Goal: Transaction & Acquisition: Purchase product/service

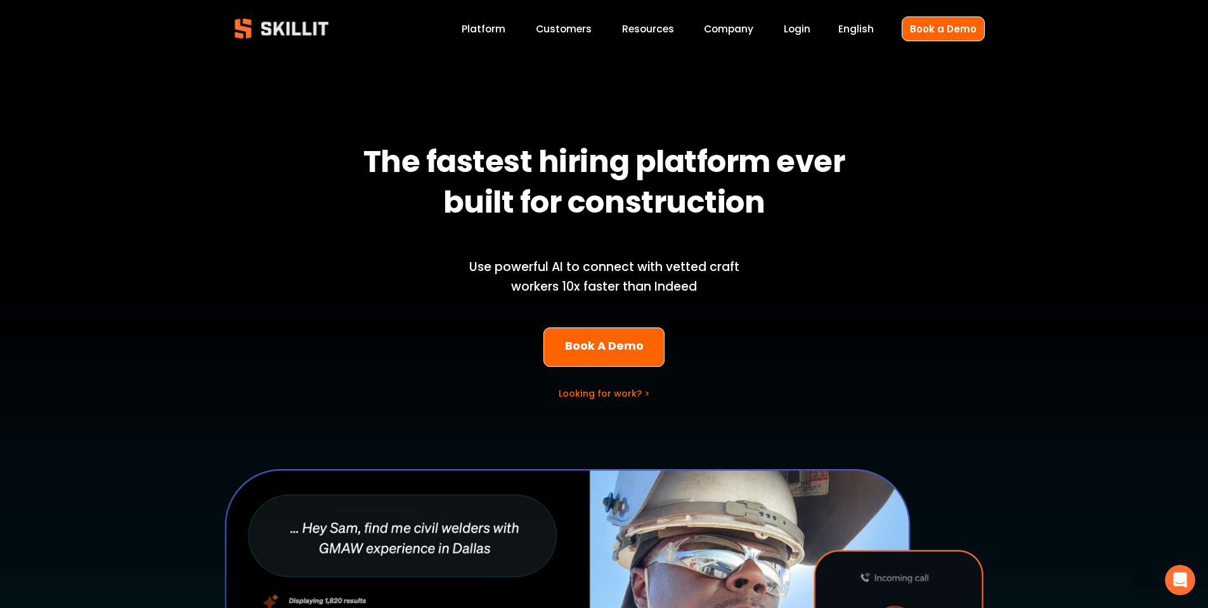
click at [719, 27] on link "Company" at bounding box center [728, 28] width 49 height 17
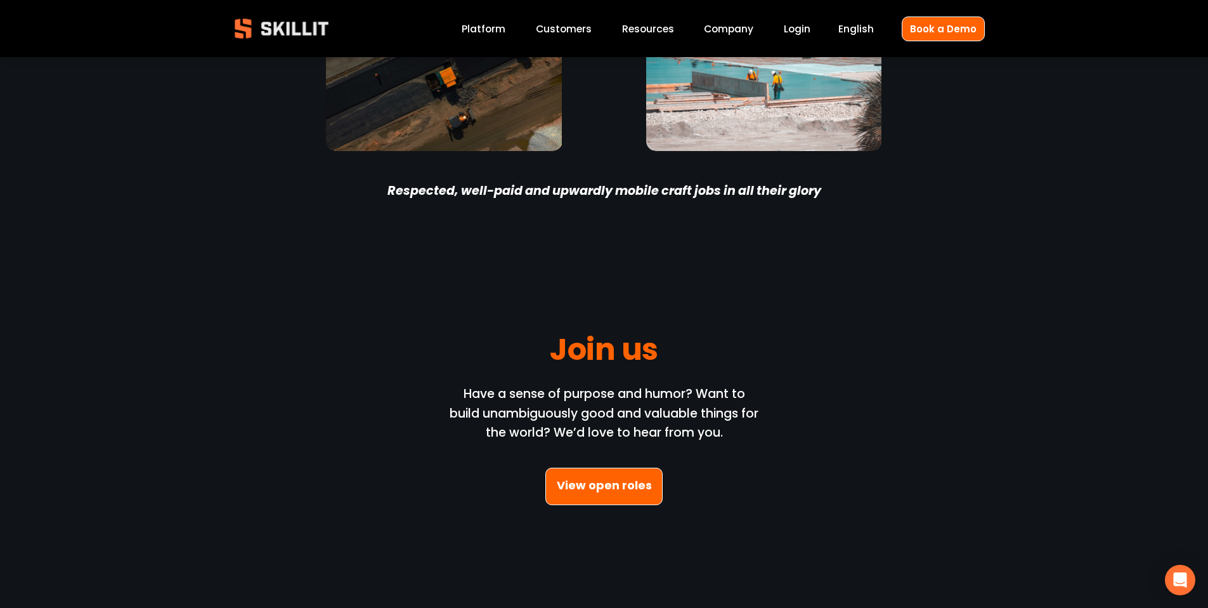
scroll to position [3613, 0]
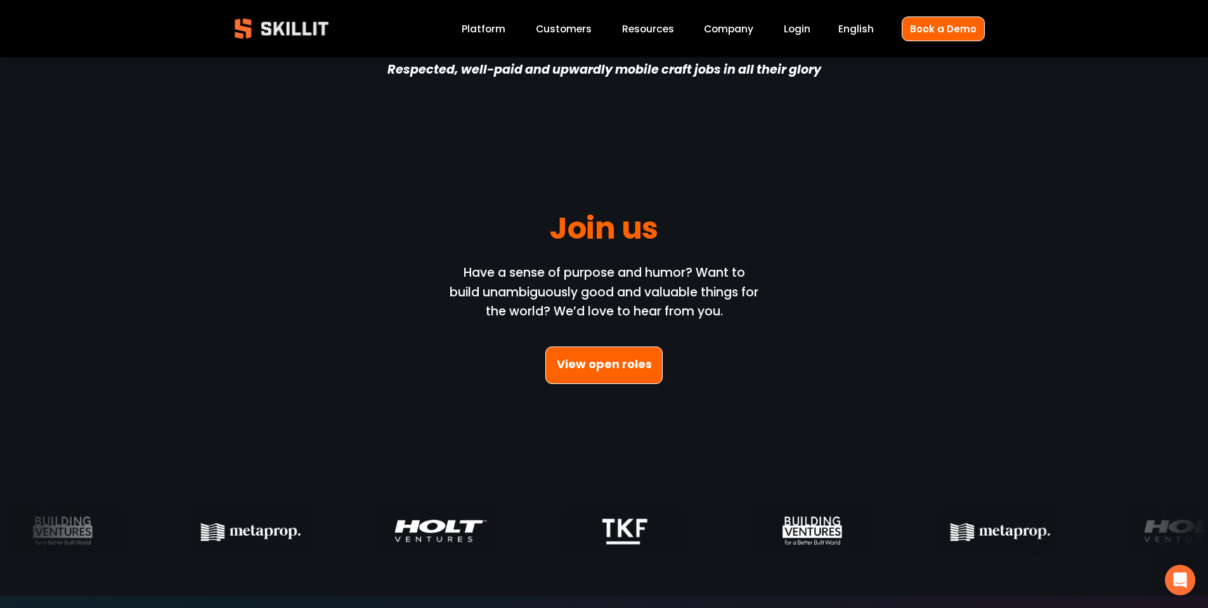
click at [615, 346] on link "View open roles" at bounding box center [604, 364] width 118 height 37
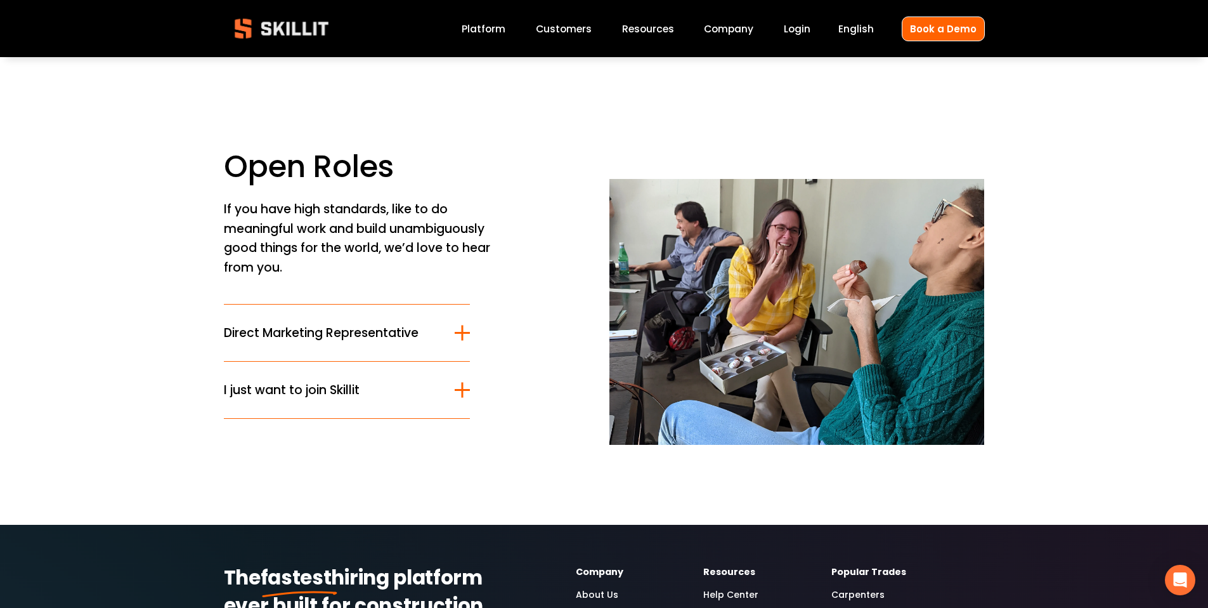
click at [341, 334] on span "Direct Marketing Representative" at bounding box center [339, 332] width 231 height 18
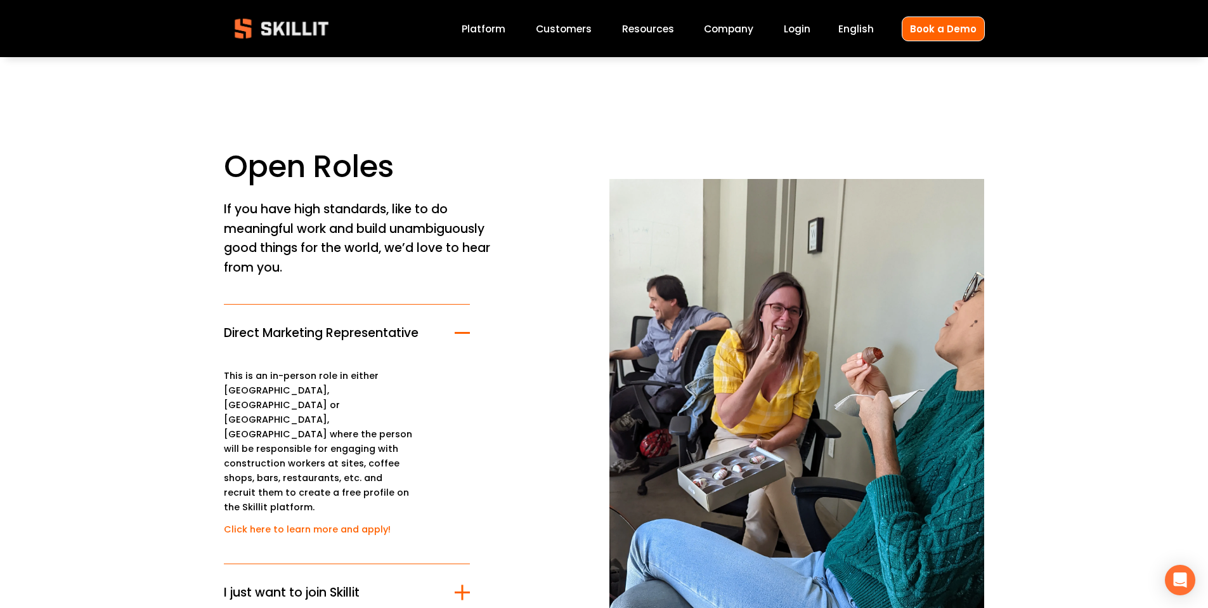
click at [304, 523] on link "Click here to learn more and apply!" at bounding box center [307, 529] width 167 height 13
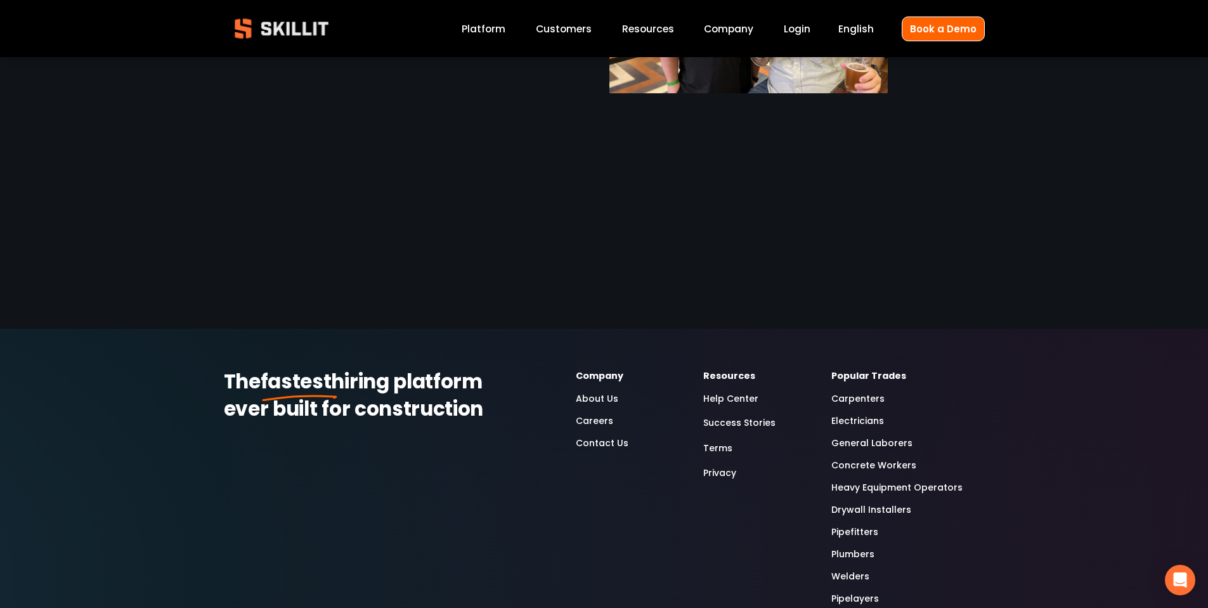
scroll to position [2104, 0]
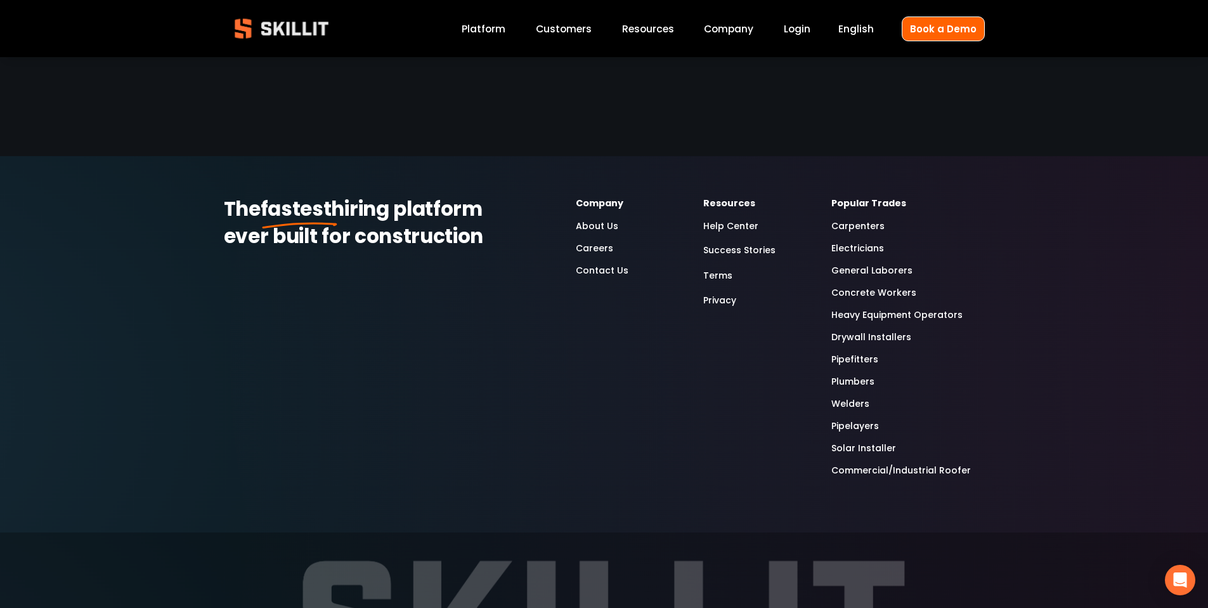
click at [606, 219] on link "About Us" at bounding box center [597, 226] width 42 height 15
